Goal: Transaction & Acquisition: Purchase product/service

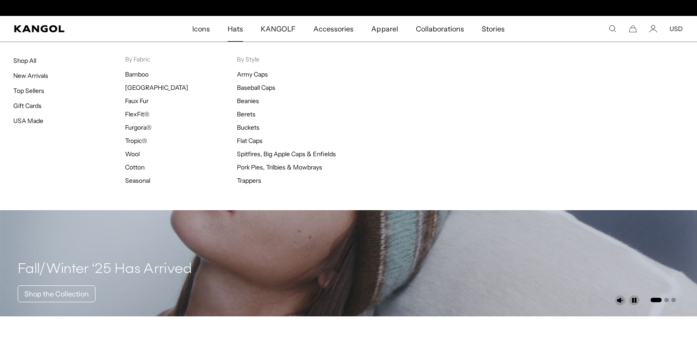
scroll to position [0, 182]
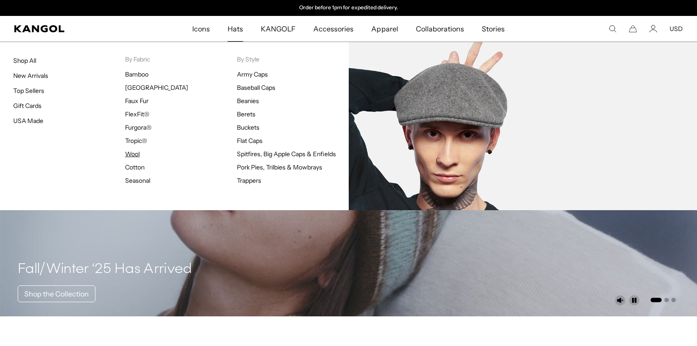
click at [133, 153] on link "Wool" at bounding box center [132, 154] width 15 height 8
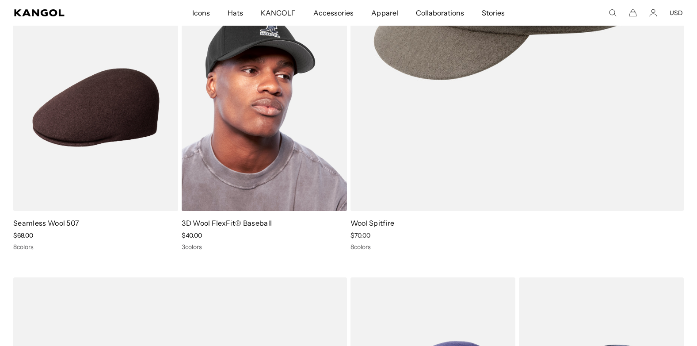
scroll to position [0, 182]
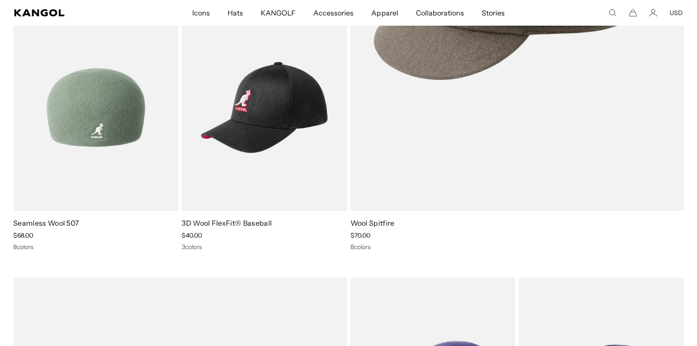
click at [62, 224] on link "Seamless Wool 507" at bounding box center [46, 222] width 66 height 9
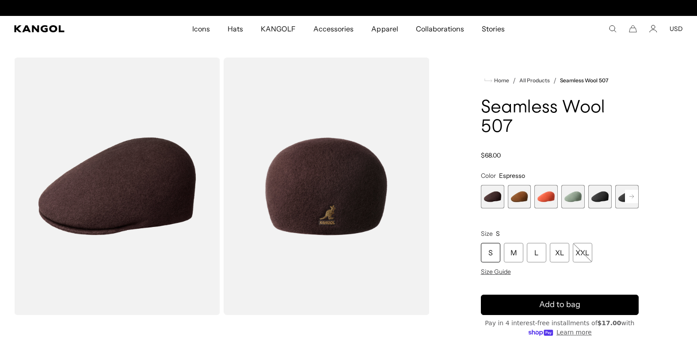
scroll to position [0, 182]
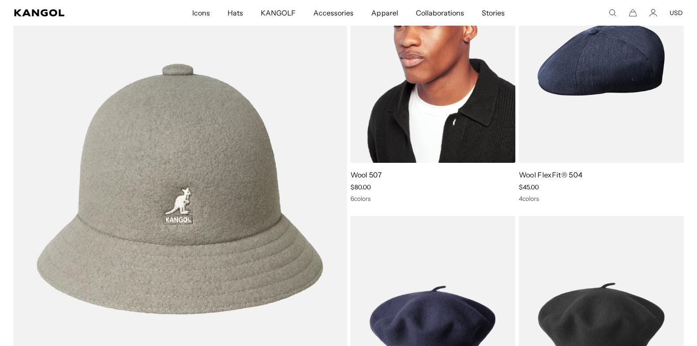
scroll to position [0, 182]
click at [404, 117] on img at bounding box center [432, 58] width 165 height 207
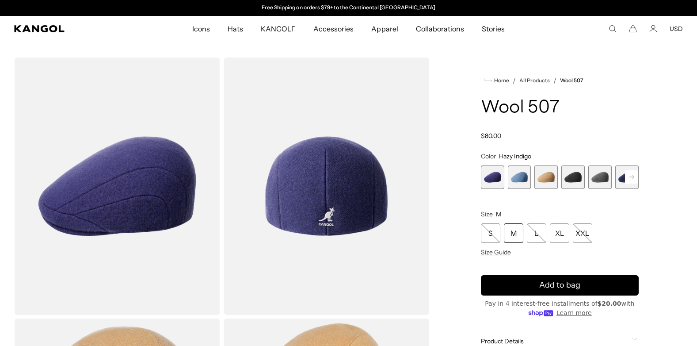
click at [635, 178] on rect at bounding box center [631, 176] width 13 height 13
click at [634, 178] on div "Previous Next Hazy Indigo Variant sold out or unavailable Denim Blue Variant so…" at bounding box center [560, 176] width 158 height 23
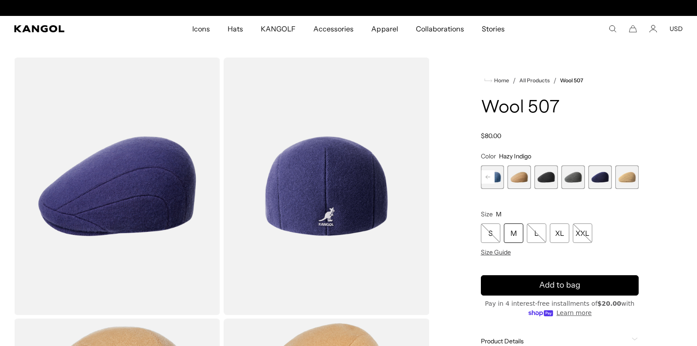
click at [634, 178] on span "7 of 7" at bounding box center [626, 176] width 23 height 23
click at [540, 180] on span "4 of 7" at bounding box center [545, 176] width 23 height 23
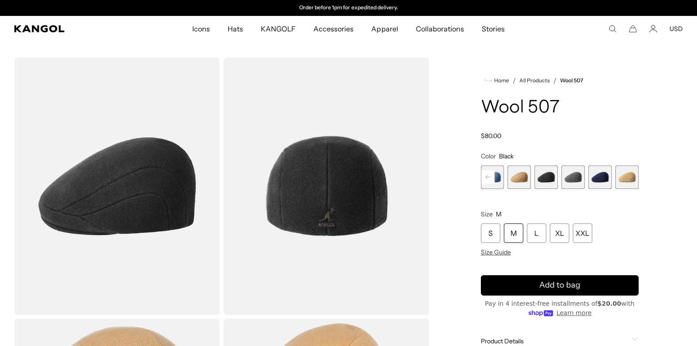
click at [546, 179] on span "4 of 7" at bounding box center [545, 176] width 23 height 23
click at [519, 179] on span "3 of 7" at bounding box center [519, 176] width 23 height 23
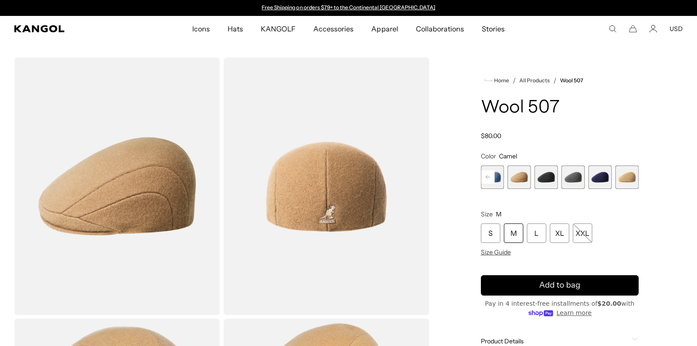
click at [483, 178] on rect at bounding box center [487, 176] width 13 height 13
click at [487, 178] on rect at bounding box center [487, 176] width 13 height 13
click at [487, 178] on div "Previous Next Hazy Indigo Variant sold out or unavailable Denim Blue Variant so…" at bounding box center [560, 176] width 158 height 23
click at [630, 179] on rect at bounding box center [631, 176] width 13 height 13
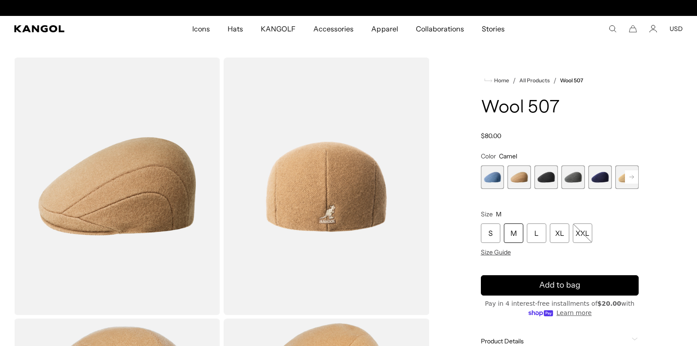
scroll to position [0, 182]
click at [630, 179] on rect at bounding box center [631, 176] width 13 height 13
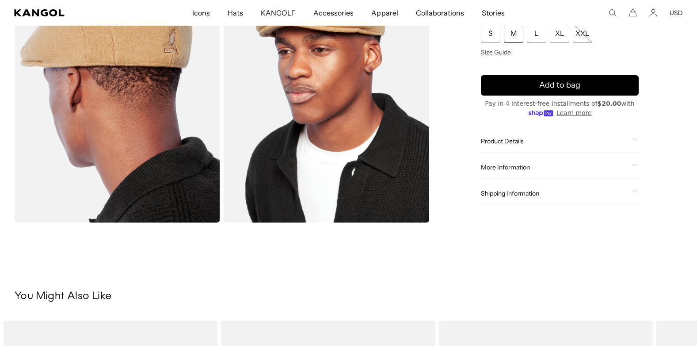
scroll to position [0, 0]
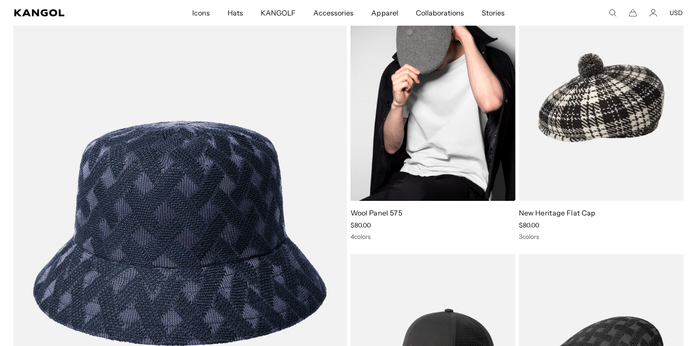
click at [410, 137] on img at bounding box center [432, 97] width 165 height 207
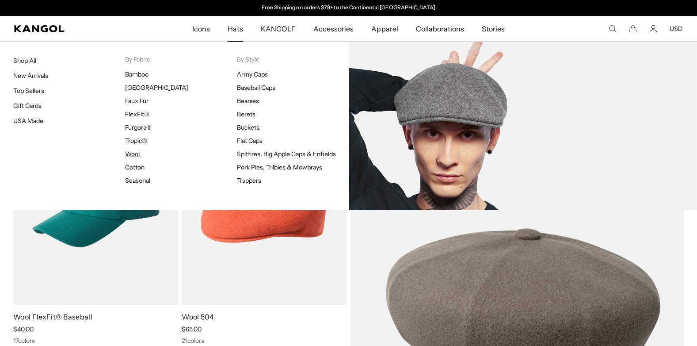
click at [132, 153] on link "Wool" at bounding box center [132, 154] width 15 height 8
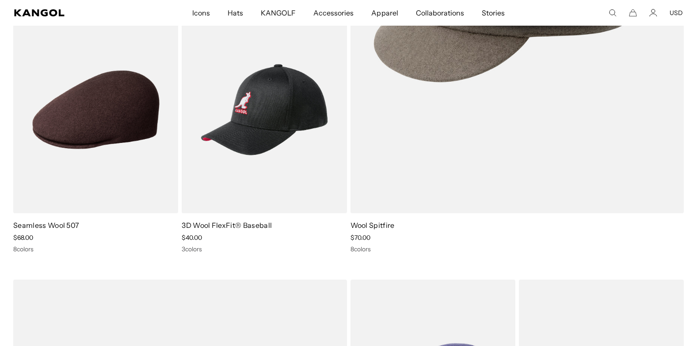
scroll to position [358, 0]
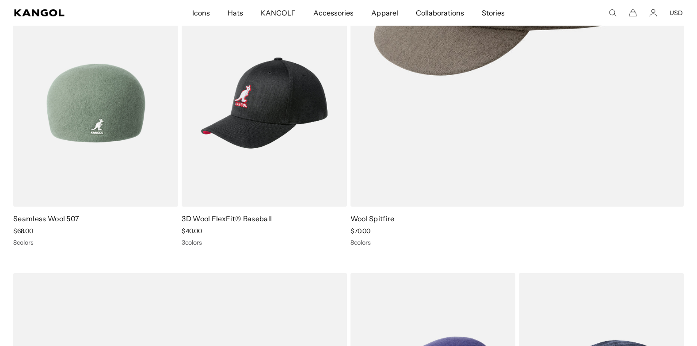
click at [60, 219] on link "Seamless Wool 507" at bounding box center [46, 218] width 66 height 9
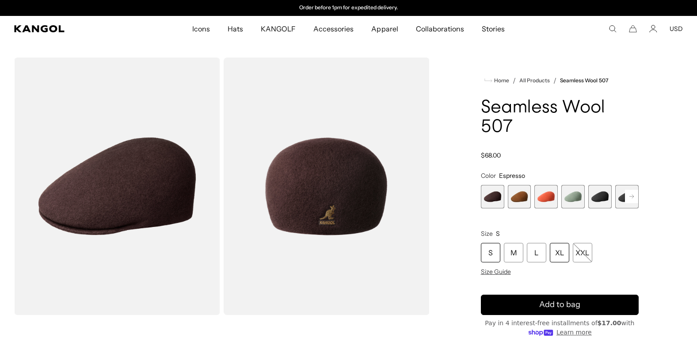
click at [557, 250] on div "XL" at bounding box center [559, 252] width 19 height 19
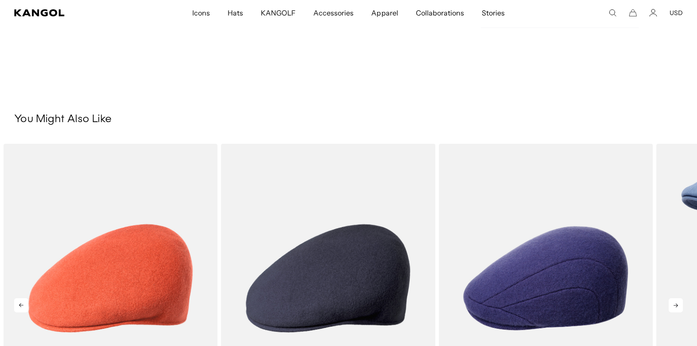
scroll to position [0, 182]
